Goal: Task Accomplishment & Management: Complete application form

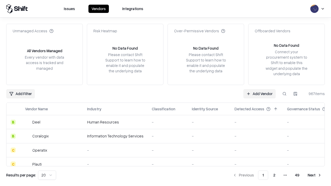
click at [260, 94] on link "Add Vendor" at bounding box center [260, 93] width 32 height 9
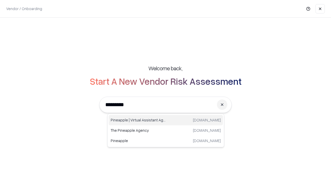
click at [166, 120] on div "Pineapple | Virtual Assistant Agency [DOMAIN_NAME]" at bounding box center [166, 120] width 114 height 10
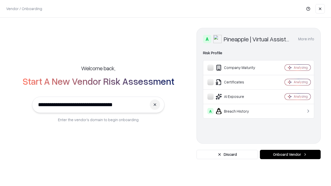
type input "**********"
click at [291, 155] on button "Onboard Vendor" at bounding box center [290, 154] width 61 height 9
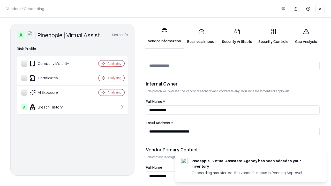
scroll to position [268, 0]
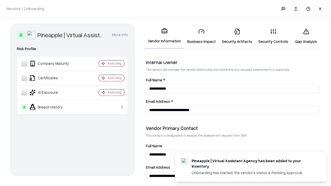
click at [202, 36] on link "Business Impact" at bounding box center [201, 36] width 35 height 24
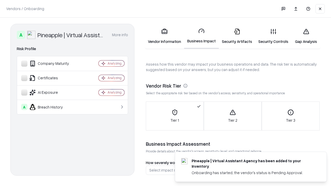
click at [237, 36] on link "Security Artifacts" at bounding box center [237, 36] width 37 height 24
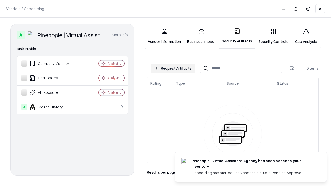
click at [173, 68] on button "Request Artifacts" at bounding box center [173, 68] width 45 height 9
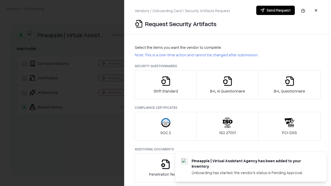
click at [166, 85] on icon "button" at bounding box center [166, 81] width 10 height 10
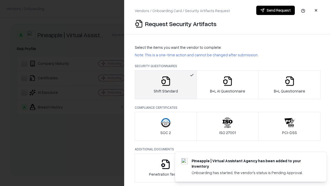
click at [276, 10] on button "Send Request" at bounding box center [276, 10] width 39 height 9
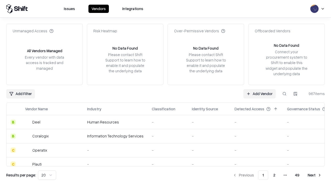
click at [285, 94] on button at bounding box center [284, 93] width 9 height 9
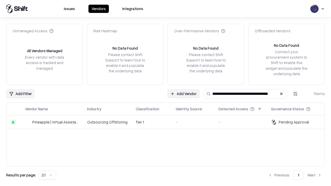
type input "**********"
click at [169, 122] on td "Tier 1" at bounding box center [152, 122] width 40 height 14
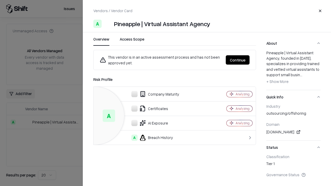
click at [238, 60] on button "Continue" at bounding box center [238, 59] width 24 height 9
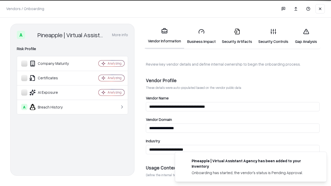
click at [237, 36] on link "Security Artifacts" at bounding box center [237, 36] width 37 height 24
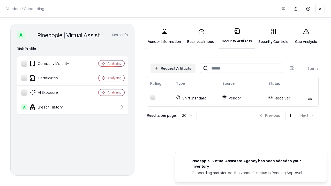
click at [274, 36] on link "Security Controls" at bounding box center [274, 36] width 36 height 24
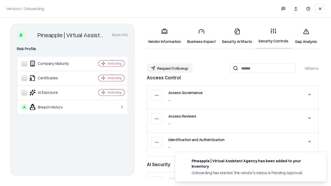
click at [170, 68] on button "Request Followup" at bounding box center [170, 68] width 46 height 9
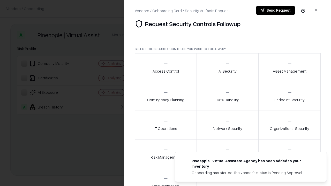
click at [166, 68] on div "Access Control" at bounding box center [166, 67] width 26 height 13
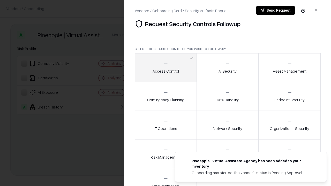
click at [276, 10] on button "Send Request" at bounding box center [276, 10] width 39 height 9
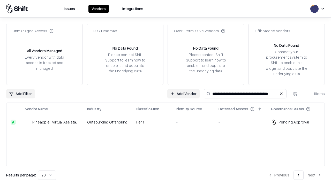
type input "**********"
click at [169, 122] on td "Tier 1" at bounding box center [152, 122] width 40 height 14
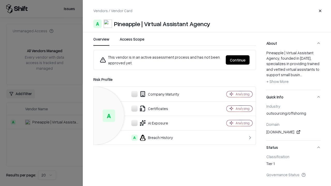
click at [238, 60] on button "Continue" at bounding box center [238, 59] width 24 height 9
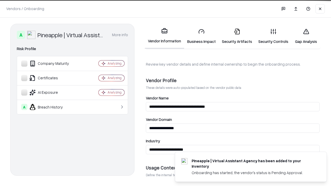
click at [306, 36] on link "Gap Analysis" at bounding box center [306, 36] width 29 height 24
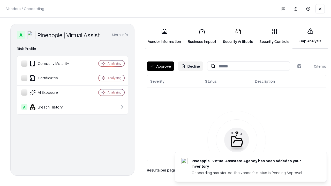
click at [161, 66] on button "Approve" at bounding box center [160, 66] width 27 height 9
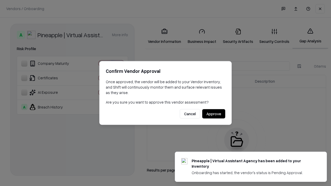
click at [214, 114] on button "Approve" at bounding box center [214, 114] width 23 height 9
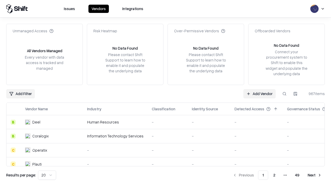
type input "**********"
click at [260, 94] on link "Add Vendor" at bounding box center [260, 93] width 32 height 9
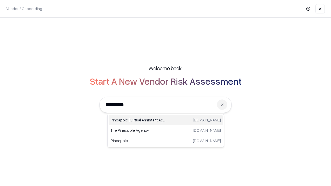
click at [166, 120] on div "Pineapple | Virtual Assistant Agency [DOMAIN_NAME]" at bounding box center [166, 120] width 114 height 10
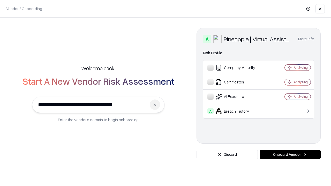
type input "**********"
click at [291, 155] on button "Onboard Vendor" at bounding box center [290, 154] width 61 height 9
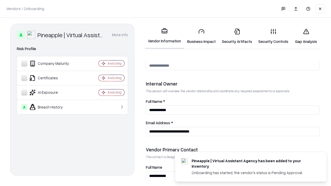
scroll to position [268, 0]
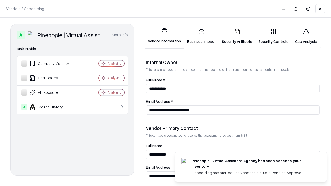
click at [306, 36] on link "Gap Analysis" at bounding box center [306, 36] width 29 height 24
